Goal: Find specific page/section: Find specific page/section

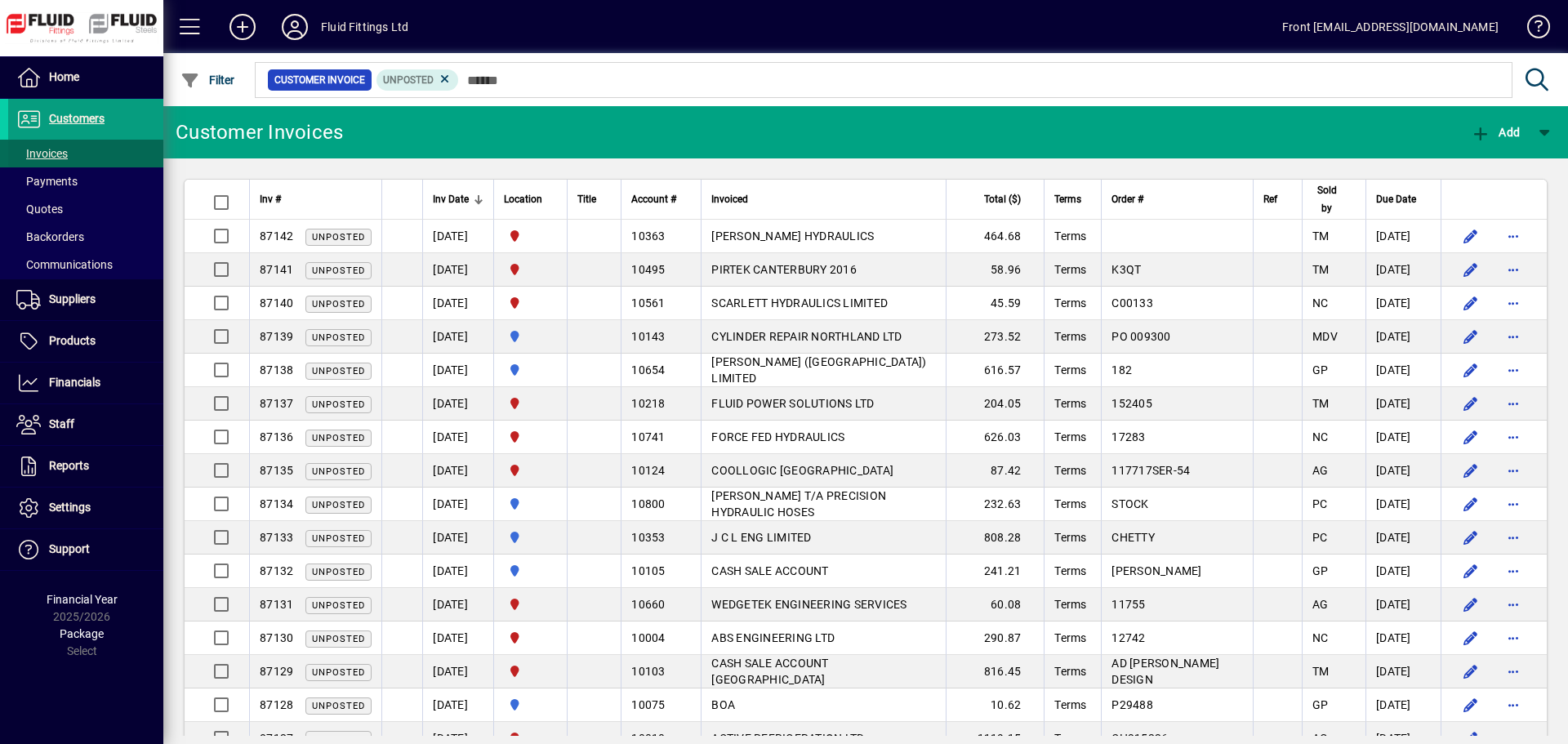
click at [77, 152] on span at bounding box center [86, 154] width 155 height 39
click at [79, 113] on span "Customers" at bounding box center [77, 118] width 56 height 13
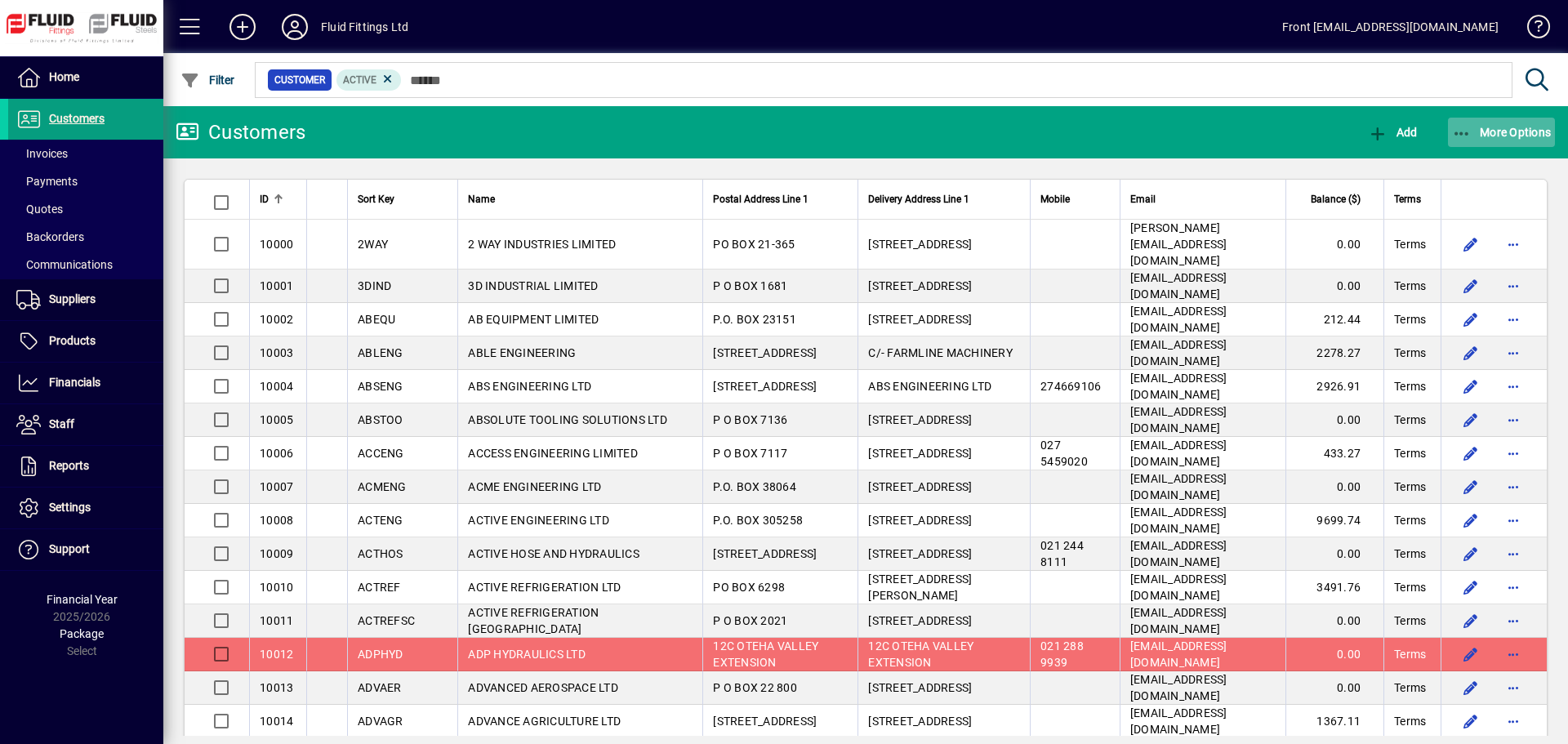
click at [1518, 126] on span "More Options" at bounding box center [1502, 132] width 100 height 13
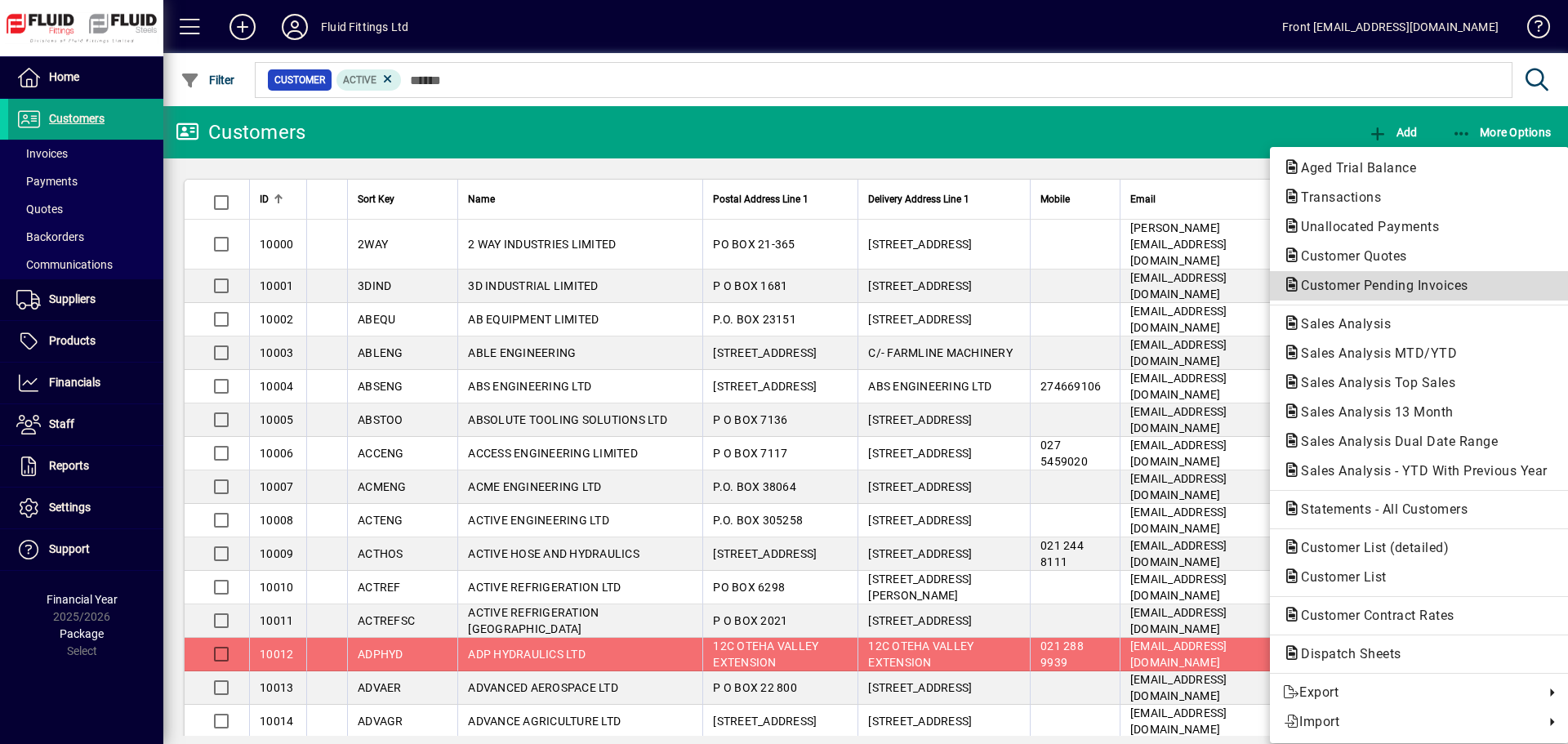
click at [1346, 285] on span "Customer Pending Invoices" at bounding box center [1380, 285] width 193 height 15
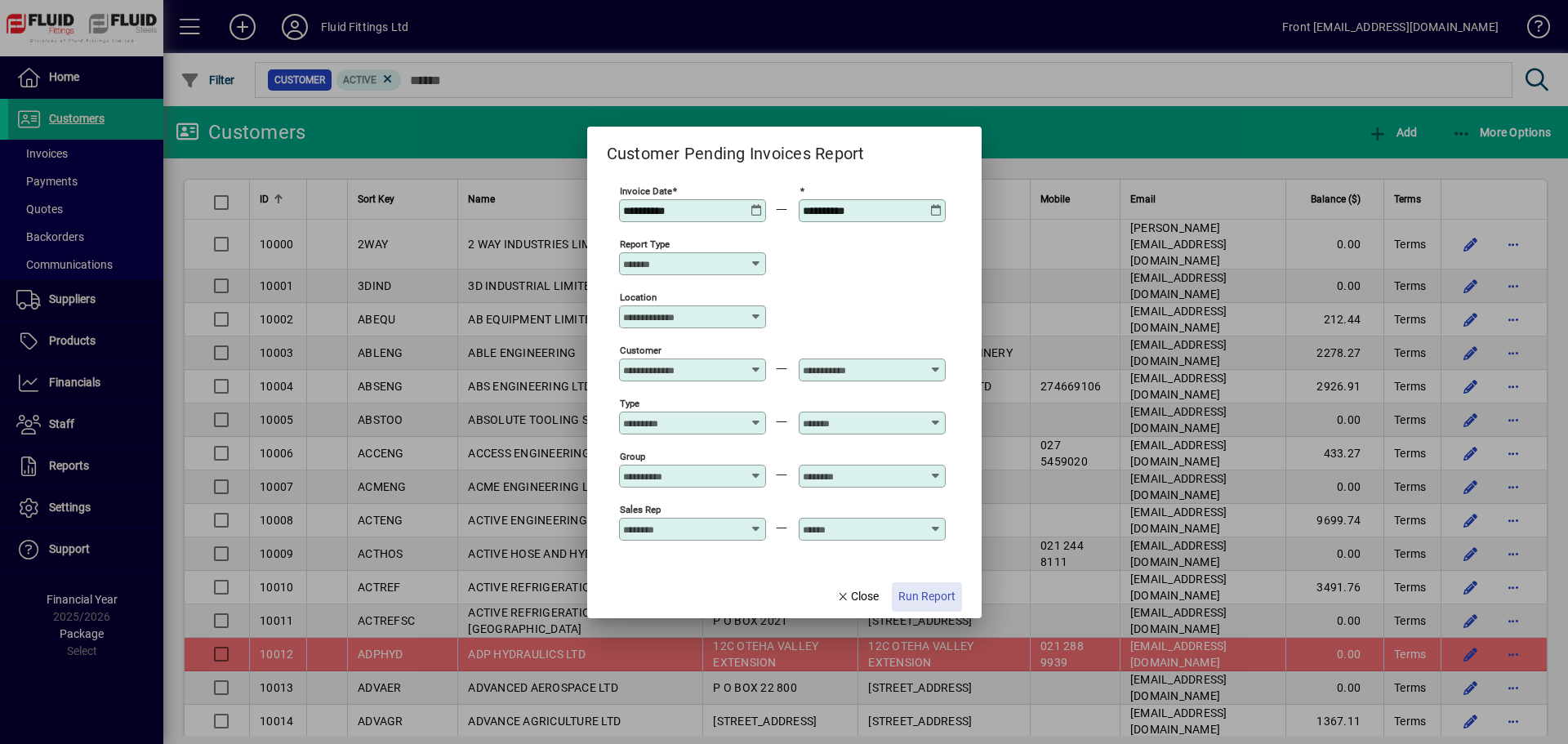
click at [925, 599] on span "Run Report" at bounding box center [927, 596] width 57 height 17
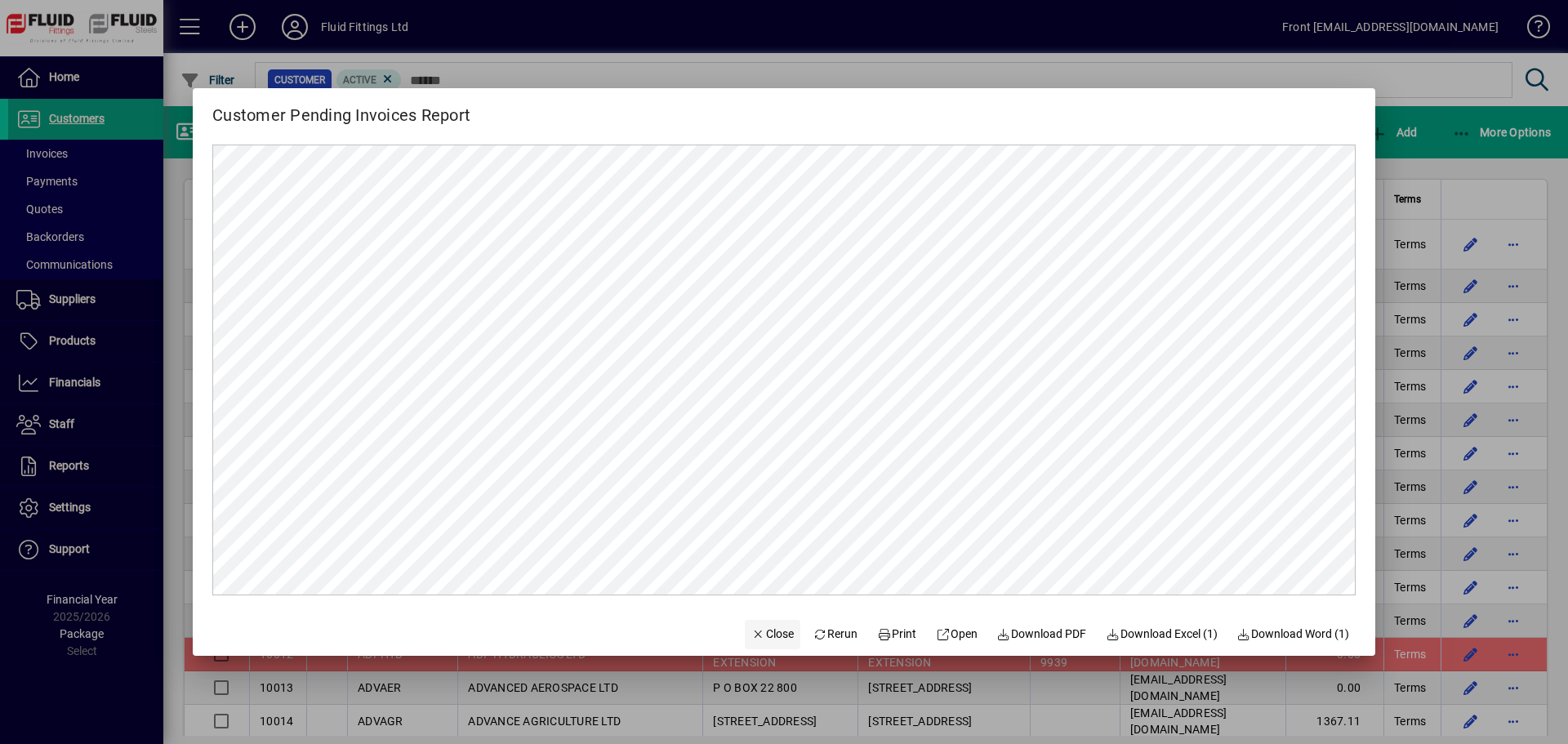
click at [760, 635] on span "Close" at bounding box center [773, 634] width 42 height 17
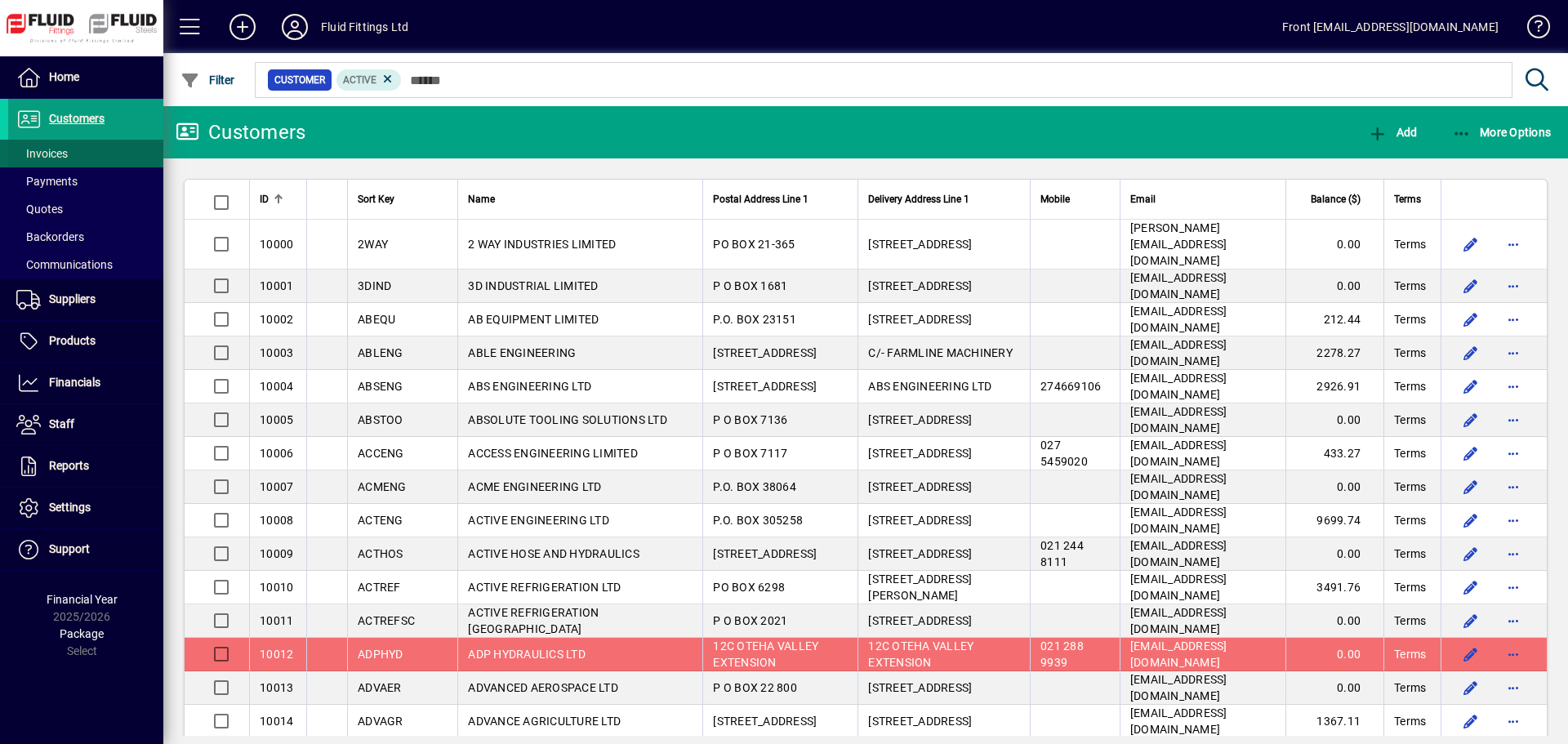
click at [90, 158] on span at bounding box center [86, 154] width 155 height 39
